Goal: Navigation & Orientation: Go to known website

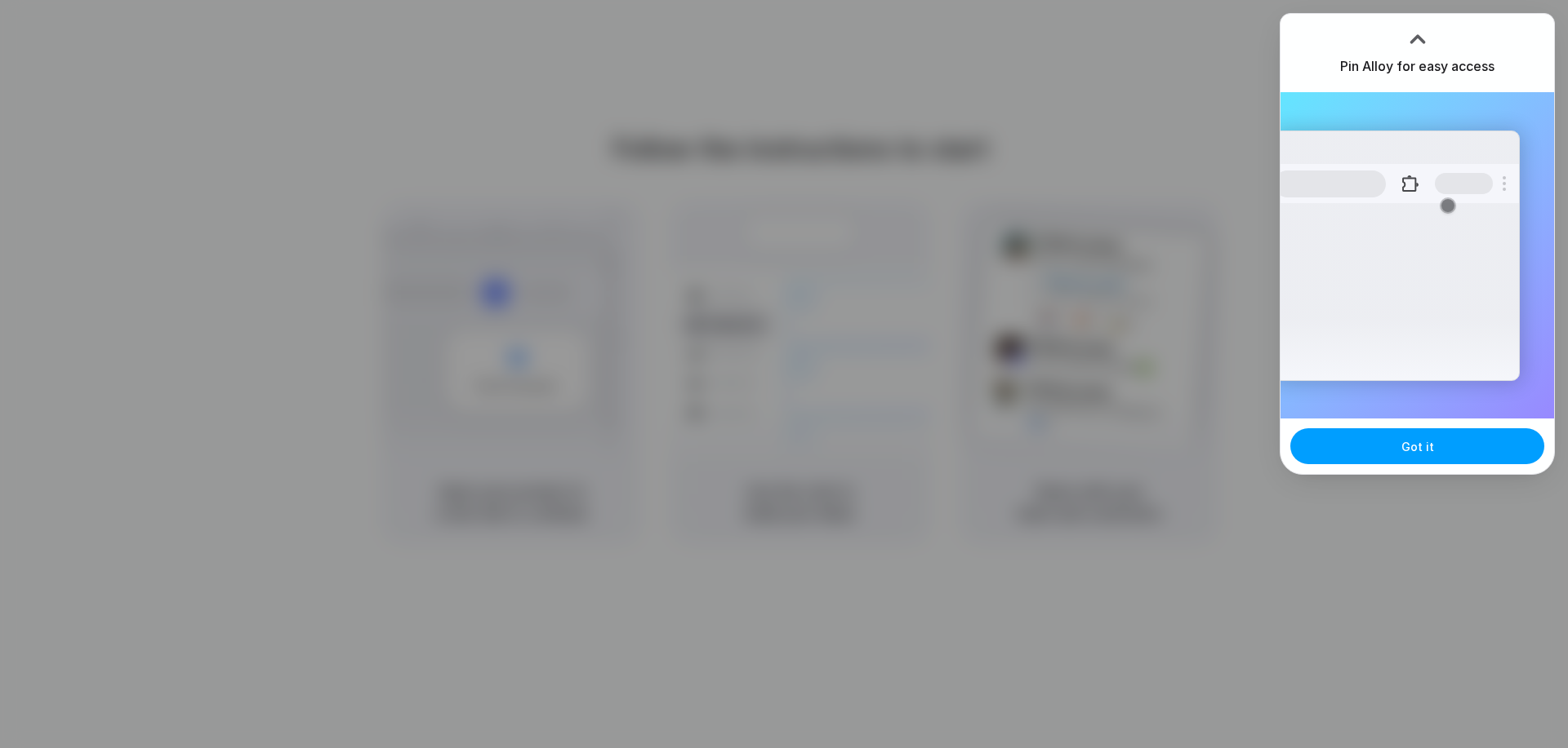
click at [1378, 447] on button "Got it" at bounding box center [1417, 446] width 254 height 35
